Goal: Find specific page/section

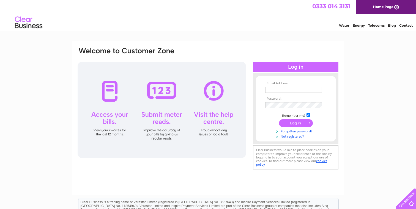
type input "mawright56@sky.com"
click at [294, 120] on input "submit" at bounding box center [296, 123] width 34 height 8
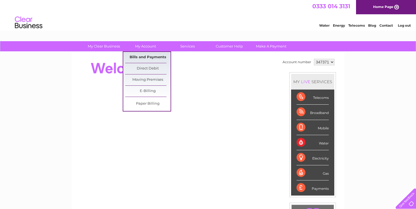
click at [142, 53] on link "Bills and Payments" at bounding box center [147, 57] width 45 height 11
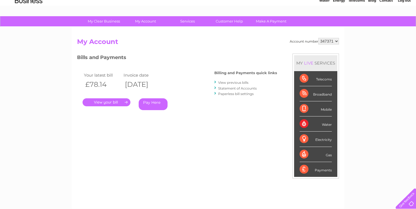
scroll to position [27, 0]
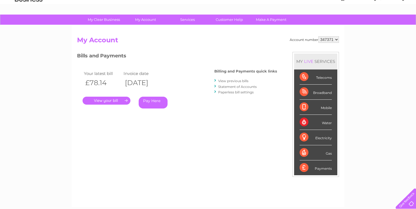
click at [229, 87] on link "Statement of Accounts" at bounding box center [237, 87] width 39 height 4
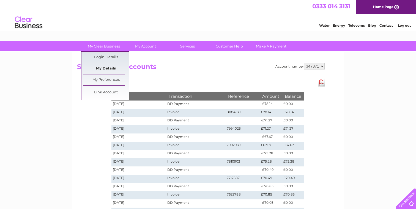
click at [100, 67] on link "My Details" at bounding box center [105, 68] width 45 height 11
